Goal: Check status: Check status

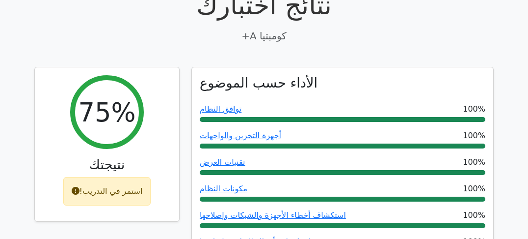
scroll to position [275, 0]
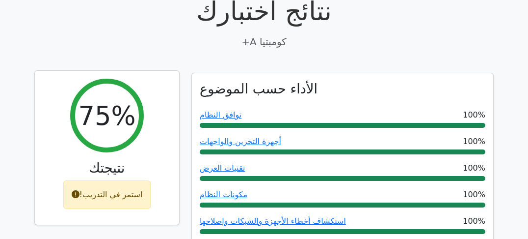
click at [109, 115] on font "75%" at bounding box center [106, 116] width 57 height 30
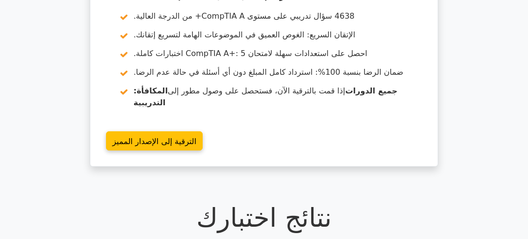
scroll to position [236, 0]
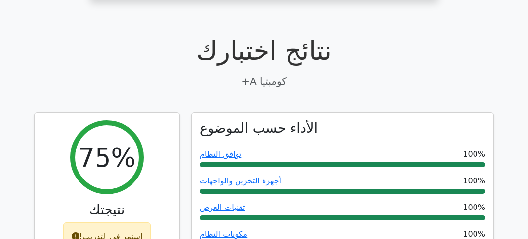
drag, startPoint x: 513, startPoint y: 100, endPoint x: 513, endPoint y: 108, distance: 7.4
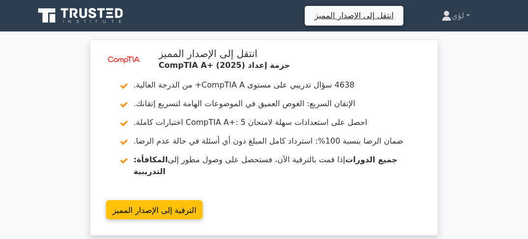
click at [503, 89] on div "image/svg+xml انتقل إلى الإصدار المميز حزمة إعداد CompTIA A+ (2025) 4638 سؤال ت…" at bounding box center [264, 143] width 528 height 208
drag, startPoint x: 503, startPoint y: 94, endPoint x: 503, endPoint y: 102, distance: 7.9
click at [503, 97] on div "image/svg+xml انتقل إلى الإصدار المميز حزمة إعداد CompTIA A+ (2025) 4638 سؤال ت…" at bounding box center [264, 143] width 528 height 208
drag, startPoint x: 503, startPoint y: 104, endPoint x: 503, endPoint y: 112, distance: 8.3
click at [503, 106] on div "image/svg+xml انتقل إلى الإصدار المميز حزمة إعداد CompTIA A+ (2025) 4638 سؤال ت…" at bounding box center [264, 143] width 528 height 208
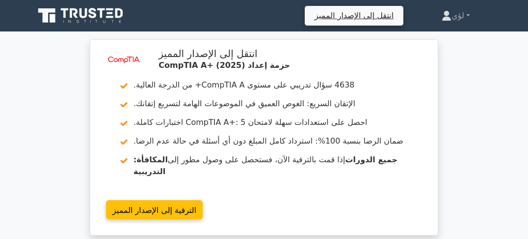
click at [503, 112] on div "image/svg+xml انتقل إلى الإصدار المميز حزمة إعداد CompTIA A+ (2025) 4638 سؤال ت…" at bounding box center [264, 143] width 528 height 208
click at [503, 63] on div "image/svg+xml انتقل إلى الإصدار المميز حزمة إعداد CompTIA A+ (2025) 4638 سؤال ت…" at bounding box center [264, 143] width 528 height 208
click at [504, 74] on div "image/svg+xml انتقل إلى الإصدار المميز حزمة إعداد CompTIA A+ (2025) 4638 سؤال ت…" at bounding box center [264, 143] width 528 height 208
drag, startPoint x: 505, startPoint y: 80, endPoint x: 506, endPoint y: 84, distance: 5.0
click at [506, 81] on div "image/svg+xml انتقل إلى الإصدار المميز حزمة إعداد CompTIA A+ (2025) 4638 سؤال ت…" at bounding box center [264, 143] width 528 height 208
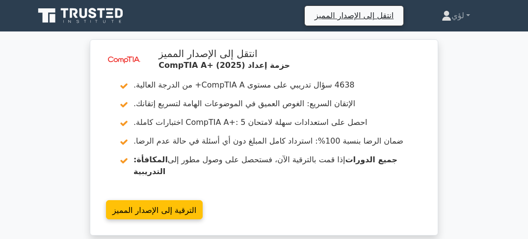
click at [506, 85] on div "image/svg+xml انتقل إلى الإصدار المميز حزمة إعداد CompTIA A+ (2025) 4638 سؤال ت…" at bounding box center [264, 143] width 528 height 208
click at [507, 90] on div "image/svg+xml انتقل إلى الإصدار المميز حزمة إعداد CompTIA A+ (2025) 4638 سؤال ت…" at bounding box center [264, 143] width 528 height 208
click at [508, 99] on div "image/svg+xml انتقل إلى الإصدار المميز حزمة إعداد CompTIA A+ (2025) 4638 سؤال ت…" at bounding box center [264, 143] width 528 height 208
click at [509, 103] on div "image/svg+xml انتقل إلى الإصدار المميز حزمة إعداد CompTIA A+ (2025) 4638 سؤال ت…" at bounding box center [264, 143] width 528 height 208
click at [509, 106] on div "image/svg+xml انتقل إلى الإصدار المميز حزمة إعداد CompTIA A+ (2025) 4638 سؤال ت…" at bounding box center [264, 143] width 528 height 208
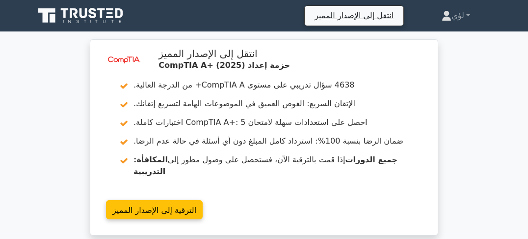
click at [509, 112] on div "image/svg+xml انتقل إلى الإصدار المميز حزمة إعداد CompTIA A+ (2025) 4638 سؤال ت…" at bounding box center [264, 143] width 528 height 208
click at [508, 86] on div "image/svg+xml انتقل إلى الإصدار المميز حزمة إعداد CompTIA A+ (2025) 4638 سؤال ت…" at bounding box center [264, 143] width 528 height 208
click at [508, 95] on div "image/svg+xml انتقل إلى الإصدار المميز حزمة إعداد CompTIA A+ (2025) 4638 سؤال ت…" at bounding box center [264, 143] width 528 height 208
drag, startPoint x: 508, startPoint y: 102, endPoint x: 508, endPoint y: 108, distance: 5.9
click at [508, 104] on div "image/svg+xml انتقل إلى الإصدار المميز حزمة إعداد CompTIA A+ (2025) 4638 سؤال ت…" at bounding box center [264, 143] width 528 height 208
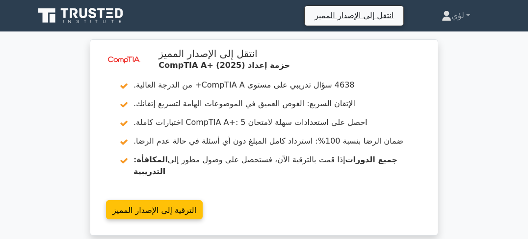
click at [508, 108] on div "image/svg+xml انتقل إلى الإصدار المميز حزمة إعداد CompTIA A+ (2025) 4638 سؤال ت…" at bounding box center [264, 143] width 528 height 208
click at [486, 77] on div "image/svg+xml انتقل إلى الإصدار المميز حزمة إعداد CompTIA A+ (2025) 4638 سؤال ت…" at bounding box center [264, 143] width 528 height 208
click at [485, 79] on div "image/svg+xml انتقل إلى الإصدار المميز حزمة إعداد CompTIA A+ (2025) 4638 سؤال ت…" at bounding box center [264, 143] width 528 height 208
click at [481, 88] on div "image/svg+xml انتقل إلى الإصدار المميز حزمة إعداد CompTIA A+ (2025) 4638 سؤال ت…" at bounding box center [264, 143] width 528 height 208
click at [479, 93] on div "image/svg+xml انتقل إلى الإصدار المميز حزمة إعداد CompTIA A+ (2025) 4638 سؤال ت…" at bounding box center [264, 143] width 528 height 208
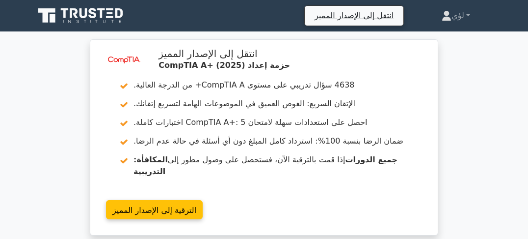
click at [477, 102] on div "image/svg+xml انتقل إلى الإصدار المميز حزمة إعداد CompTIA A+ (2025) 4638 سؤال ت…" at bounding box center [264, 143] width 528 height 208
click at [475, 118] on div "image/svg+xml انتقل إلى الإصدار المميز حزمة إعداد CompTIA A+ (2025) 4638 سؤال ت…" at bounding box center [264, 143] width 528 height 208
click at [475, 79] on div "image/svg+xml انتقل إلى الإصدار المميز حزمة إعداد CompTIA A+ (2025) 4638 سؤال ت…" at bounding box center [264, 143] width 528 height 208
click at [474, 82] on div "image/svg+xml انتقل إلى الإصدار المميز حزمة إعداد CompTIA A+ (2025) 4638 سؤال ت…" at bounding box center [264, 143] width 528 height 208
click at [473, 87] on div "image/svg+xml انتقل إلى الإصدار المميز حزمة إعداد CompTIA A+ (2025) 4638 سؤال ت…" at bounding box center [264, 143] width 528 height 208
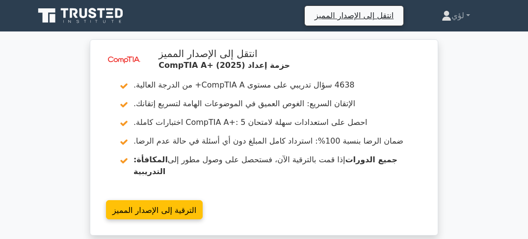
click at [472, 92] on div "image/svg+xml انتقل إلى الإصدار المميز حزمة إعداد CompTIA A+ (2025) 4638 سؤال ت…" at bounding box center [264, 143] width 528 height 208
drag, startPoint x: 472, startPoint y: 92, endPoint x: 471, endPoint y: 99, distance: 6.9
click at [472, 93] on div "image/svg+xml انتقل إلى الإصدار المميز حزمة إعداد CompTIA A+ (2025) 4638 سؤال ت…" at bounding box center [264, 143] width 528 height 208
click at [471, 99] on div "image/svg+xml انتقل إلى الإصدار المميز حزمة إعداد CompTIA A+ (2025) 4638 سؤال ت…" at bounding box center [264, 143] width 528 height 208
click at [475, 85] on div "image/svg+xml انتقل إلى الإصدار المميز حزمة إعداد CompTIA A+ (2025) 4638 سؤال ت…" at bounding box center [264, 143] width 528 height 208
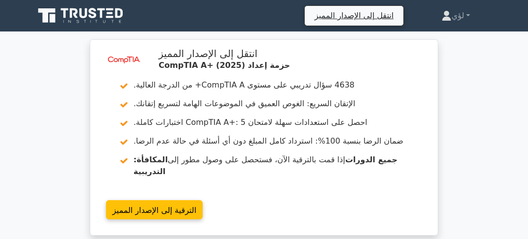
click at [475, 91] on div "image/svg+xml انتقل إلى الإصدار المميز حزمة إعداد CompTIA A+ (2025) 4638 سؤال ت…" at bounding box center [264, 143] width 528 height 208
click at [478, 99] on div "image/svg+xml انتقل إلى الإصدار المميز حزمة إعداد CompTIA A+ (2025) 4638 سؤال ت…" at bounding box center [264, 143] width 528 height 208
click at [482, 106] on div "image/svg+xml انتقل إلى الإصدار المميز حزمة إعداد CompTIA A+ (2025) 4638 سؤال ت…" at bounding box center [264, 143] width 528 height 208
click at [482, 94] on div "image/svg+xml انتقل إلى الإصدار المميز حزمة إعداد CompTIA A+ (2025) 4638 سؤال ت…" at bounding box center [264, 143] width 528 height 208
click at [482, 106] on div "image/svg+xml انتقل إلى الإصدار المميز حزمة إعداد CompTIA A+ (2025) 4638 سؤال ت…" at bounding box center [264, 143] width 528 height 208
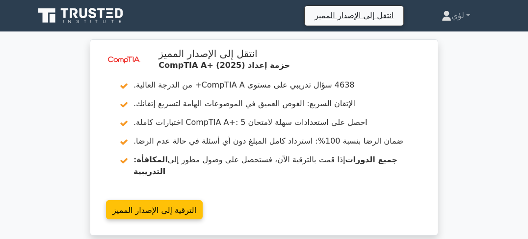
click at [482, 109] on div "image/svg+xml انتقل إلى الإصدار المميز حزمة إعداد CompTIA A+ (2025) 4638 سؤال ت…" at bounding box center [264, 143] width 528 height 208
click at [478, 59] on div "image/svg+xml انتقل إلى الإصدار المميز حزمة إعداد CompTIA A+ (2025) 4638 سؤال ت…" at bounding box center [264, 143] width 528 height 208
click at [478, 66] on div "image/svg+xml انتقل إلى الإصدار المميز حزمة إعداد CompTIA A+ (2025) 4638 سؤال ت…" at bounding box center [264, 143] width 528 height 208
click at [476, 73] on div "image/svg+xml انتقل إلى الإصدار المميز حزمة إعداد CompTIA A+ (2025) 4638 سؤال ت…" at bounding box center [264, 143] width 528 height 208
click at [458, 77] on div "image/svg+xml انتقل إلى الإصدار المميز حزمة إعداد CompTIA A+ (2025) 4638 سؤال ت…" at bounding box center [264, 143] width 528 height 208
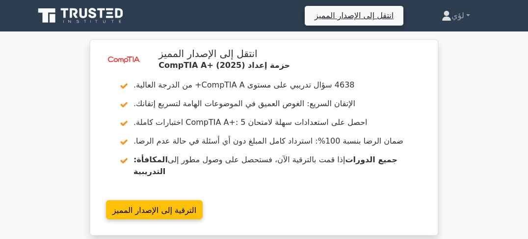
click at [69, 89] on div "image/svg+xml انتقل إلى الإصدار المميز حزمة إعداد CompTIA A+ (2025) 4638 سؤال ت…" at bounding box center [264, 143] width 528 height 208
drag, startPoint x: 69, startPoint y: 84, endPoint x: 69, endPoint y: 91, distance: 7.4
click at [69, 84] on div "image/svg+xml انتقل إلى الإصدار المميز حزمة إعداد CompTIA A+ (2025) 4638 سؤال ت…" at bounding box center [264, 143] width 528 height 208
click at [69, 101] on div "image/svg+xml انتقل إلى الإصدار المميز حزمة إعداد CompTIA A+ (2025) 4638 سؤال ت…" at bounding box center [264, 143] width 528 height 208
drag, startPoint x: 69, startPoint y: 115, endPoint x: 69, endPoint y: 128, distance: 13.3
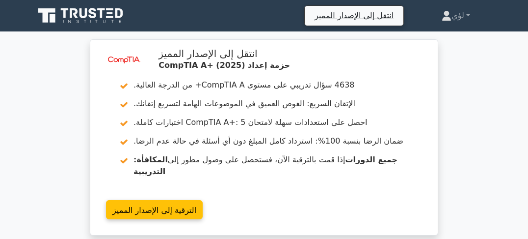
click at [69, 118] on div "image/svg+xml انتقل إلى الإصدار المميز حزمة إعداد CompTIA A+ (2025) 4638 سؤال ت…" at bounding box center [264, 143] width 528 height 208
click at [69, 130] on div "image/svg+xml انتقل إلى الإصدار المميز حزمة إعداد CompTIA A+ (2025) 4638 سؤال ت…" at bounding box center [264, 143] width 528 height 208
click at [69, 104] on div "image/svg+xml انتقل إلى الإصدار المميز حزمة إعداد CompTIA A+ (2025) 4638 سؤال ت…" at bounding box center [264, 143] width 528 height 208
click at [471, 82] on div "image/svg+xml انتقل إلى الإصدار المميز حزمة إعداد CompTIA A+ (2025) 4638 سؤال ت…" at bounding box center [264, 143] width 528 height 208
drag, startPoint x: 469, startPoint y: 87, endPoint x: 468, endPoint y: 96, distance: 8.9
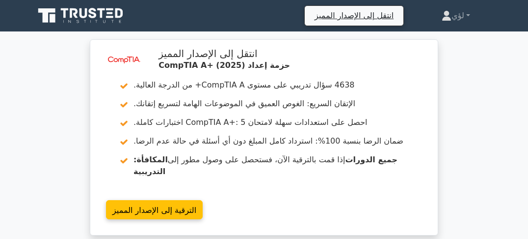
click at [468, 89] on div "image/svg+xml انتقل إلى الإصدار المميز حزمة إعداد CompTIA A+ (2025) 4638 سؤال ت…" at bounding box center [264, 143] width 528 height 208
drag, startPoint x: 468, startPoint y: 96, endPoint x: 468, endPoint y: 101, distance: 5.4
click at [468, 96] on div "image/svg+xml انتقل إلى الإصدار المميز حزمة إعداد CompTIA A+ (2025) 4638 سؤال ت…" at bounding box center [264, 143] width 528 height 208
drag, startPoint x: 468, startPoint y: 101, endPoint x: 468, endPoint y: 107, distance: 5.9
click at [468, 102] on div "image/svg+xml انتقل إلى الإصدار المميز حزمة إعداد CompTIA A+ (2025) 4638 سؤال ت…" at bounding box center [264, 143] width 528 height 208
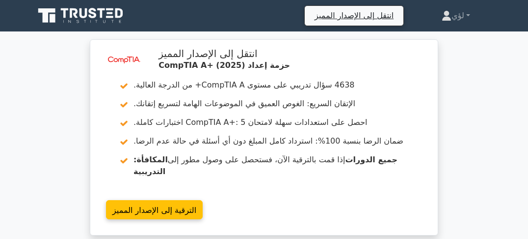
drag, startPoint x: 468, startPoint y: 107, endPoint x: 468, endPoint y: 113, distance: 5.9
click at [468, 108] on div "image/svg+xml انتقل إلى الإصدار المميز حزمة إعداد CompTIA A+ (2025) 4638 سؤال ت…" at bounding box center [264, 143] width 528 height 208
click at [468, 113] on div "image/svg+xml انتقل إلى الإصدار المميز حزمة إعداد CompTIA A+ (2025) 4638 سؤال ت…" at bounding box center [264, 143] width 528 height 208
click at [475, 76] on div "image/svg+xml انتقل إلى الإصدار المميز حزمة إعداد CompTIA A+ (2025) 4638 سؤال ت…" at bounding box center [264, 143] width 528 height 208
click at [476, 82] on div "image/svg+xml انتقل إلى الإصدار المميز حزمة إعداد CompTIA A+ (2025) 4638 سؤال ت…" at bounding box center [264, 143] width 528 height 208
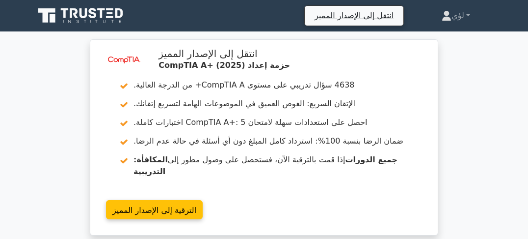
drag, startPoint x: 476, startPoint y: 86, endPoint x: 476, endPoint y: 93, distance: 6.4
click at [476, 86] on div "image/svg+xml انتقل إلى الإصدار المميز حزمة إعداد CompTIA A+ (2025) 4638 سؤال ت…" at bounding box center [264, 143] width 528 height 208
drag, startPoint x: 476, startPoint y: 94, endPoint x: 475, endPoint y: 104, distance: 9.3
click at [476, 94] on div "image/svg+xml انتقل إلى الإصدار المميز حزمة إعداد CompTIA A+ (2025) 4638 سؤال ت…" at bounding box center [264, 143] width 528 height 208
click at [475, 104] on div "image/svg+xml انتقل إلى الإصدار المميز حزمة إعداد CompTIA A+ (2025) 4638 سؤال ت…" at bounding box center [264, 143] width 528 height 208
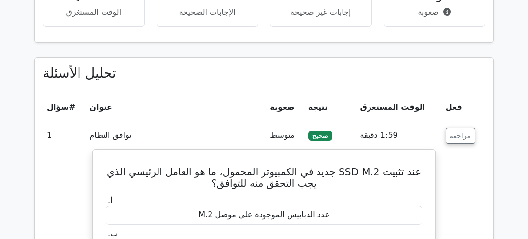
scroll to position [825, 0]
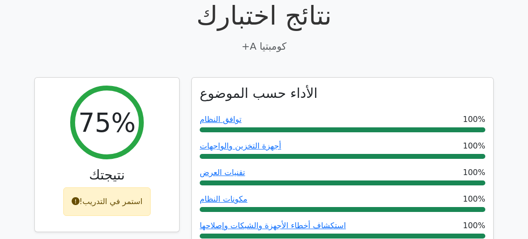
scroll to position [275, 0]
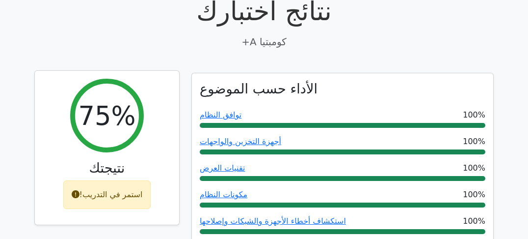
click at [118, 180] on div "استمر في التدريب!" at bounding box center [107, 194] width 88 height 28
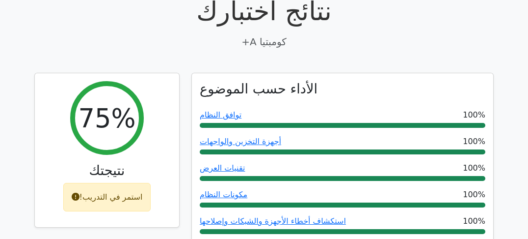
click at [485, 36] on p "كومبتيا A+" at bounding box center [264, 41] width 460 height 15
drag, startPoint x: 490, startPoint y: 38, endPoint x: 499, endPoint y: 43, distance: 10.1
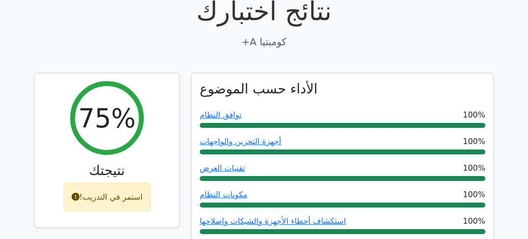
drag, startPoint x: 481, startPoint y: 52, endPoint x: 486, endPoint y: 54, distance: 5.1
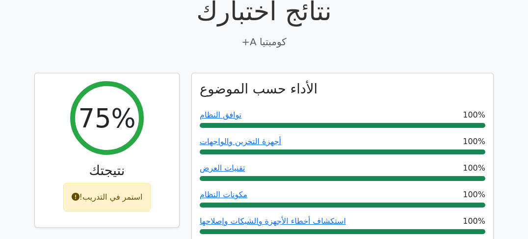
click at [354, 34] on p "كومبتيا A+" at bounding box center [264, 41] width 460 height 15
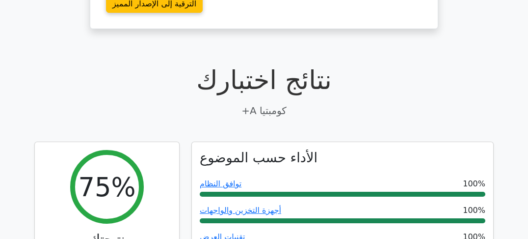
scroll to position [196, 0]
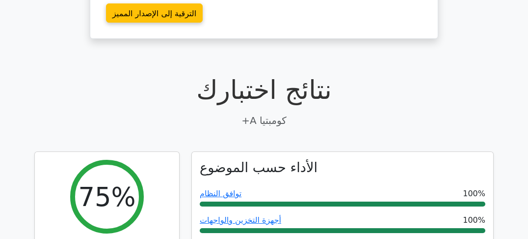
click at [440, 74] on h1 "نتائج اختبارك" at bounding box center [264, 89] width 460 height 31
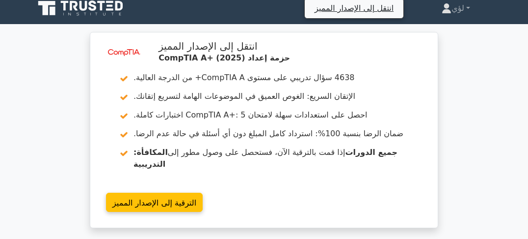
scroll to position [0, 0]
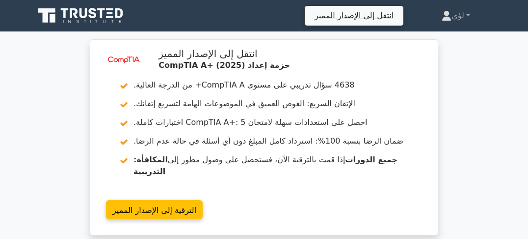
click at [467, 66] on div "image/svg+xml انتقل إلى الإصدار المميز حزمة إعداد CompTIA A+ (2025) 4638 سؤال ت…" at bounding box center [264, 143] width 528 height 208
click at [468, 77] on div "image/svg+xml انتقل إلى الإصدار المميز حزمة إعداد CompTIA A+ (2025) 4638 سؤال ت…" at bounding box center [264, 143] width 528 height 208
click at [468, 83] on div "image/svg+xml انتقل إلى الإصدار المميز حزمة إعداد CompTIA A+ (2025) 4638 سؤال ت…" at bounding box center [264, 143] width 528 height 208
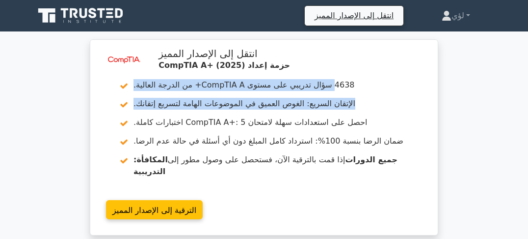
click at [470, 91] on div "image/svg+xml انتقل إلى الإصدار المميز حزمة إعداد CompTIA A+ (2025) 4638 سؤال ت…" at bounding box center [264, 143] width 528 height 208
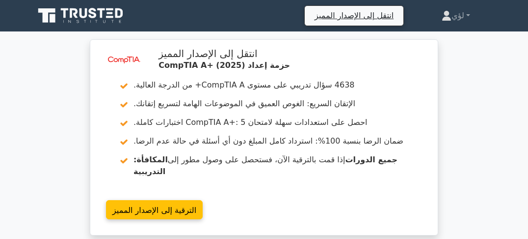
click at [466, 111] on div "image/svg+xml انتقل إلى الإصدار المميز حزمة إعداد CompTIA A+ (2025) 4638 سؤال ت…" at bounding box center [264, 143] width 528 height 208
click at [465, 124] on div "image/svg+xml انتقل إلى الإصدار المميز حزمة إعداد CompTIA A+ (2025) 4638 سؤال ت…" at bounding box center [264, 143] width 528 height 208
drag, startPoint x: 464, startPoint y: 126, endPoint x: 462, endPoint y: 140, distance: 14.4
click at [464, 127] on div "image/svg+xml انتقل إلى الإصدار المميز حزمة إعداد CompTIA A+ (2025) 4638 سؤال ت…" at bounding box center [264, 143] width 528 height 208
click at [460, 96] on div "image/svg+xml انتقل إلى الإصدار المميز حزمة إعداد CompTIA A+ (2025) 4638 سؤال ت…" at bounding box center [264, 143] width 528 height 208
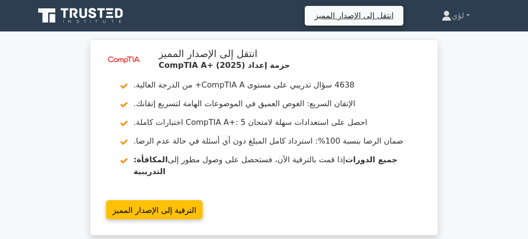
click at [474, 95] on div "image/svg+xml انتقل إلى الإصدار المميز حزمة إعداد CompTIA A+ (2025) 4638 سؤال ت…" at bounding box center [264, 143] width 528 height 208
click at [465, 66] on div "image/svg+xml انتقل إلى الإصدار المميز حزمة إعداد CompTIA A+ (2025) 4638 سؤال ت…" at bounding box center [264, 143] width 528 height 208
